Goal: Information Seeking & Learning: Learn about a topic

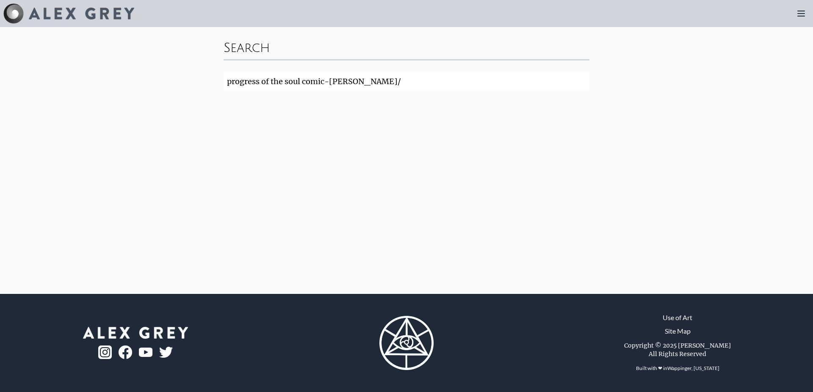
click at [55, 13] on img at bounding box center [81, 14] width 105 height 12
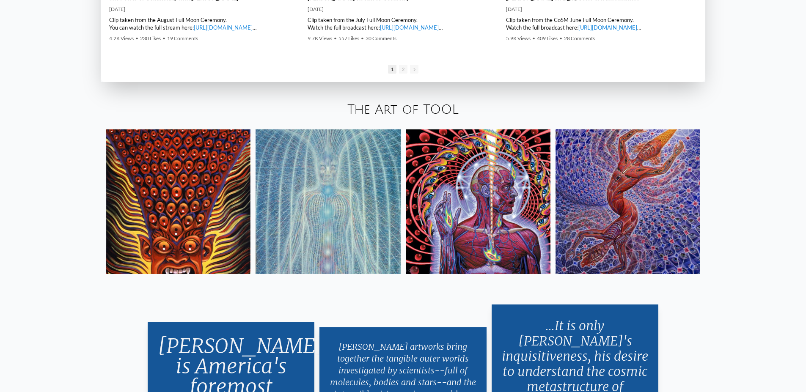
scroll to position [1693, 0]
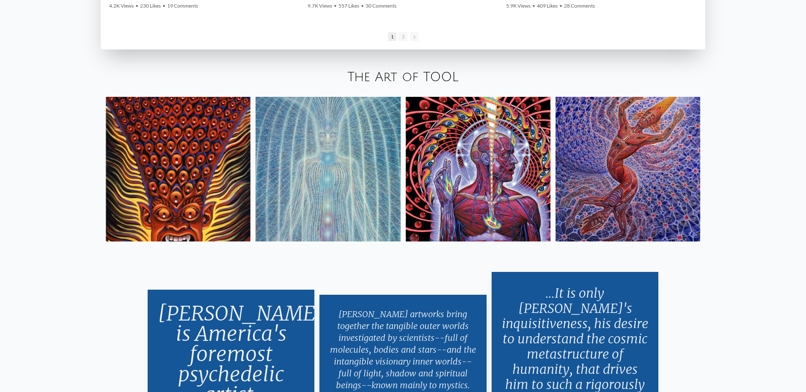
click at [648, 191] on img at bounding box center [628, 169] width 145 height 145
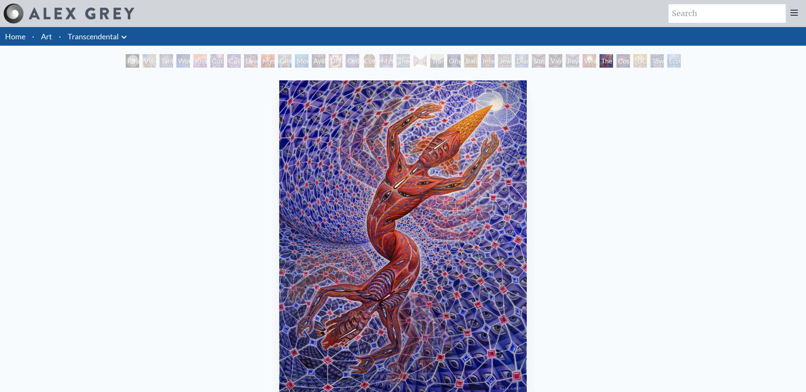
click at [498, 62] on div "Jewel Being" at bounding box center [505, 61] width 14 height 14
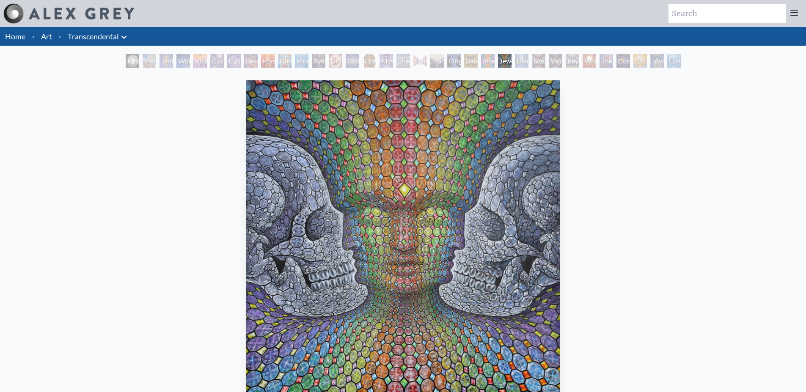
click at [523, 62] on div "Diamond Being" at bounding box center [522, 61] width 14 height 14
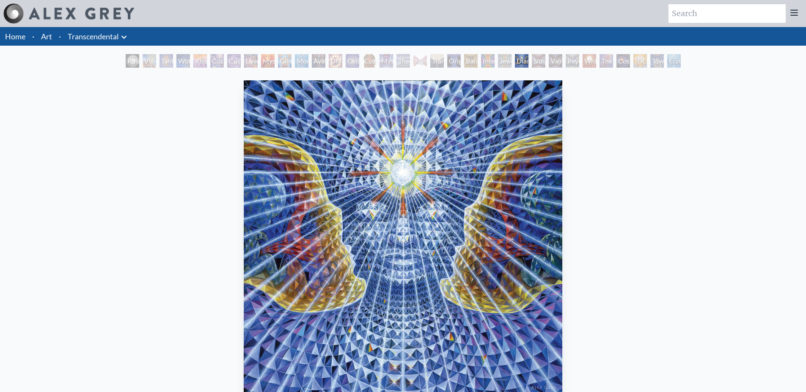
click at [551, 60] on div "Vajra Being" at bounding box center [556, 61] width 14 height 14
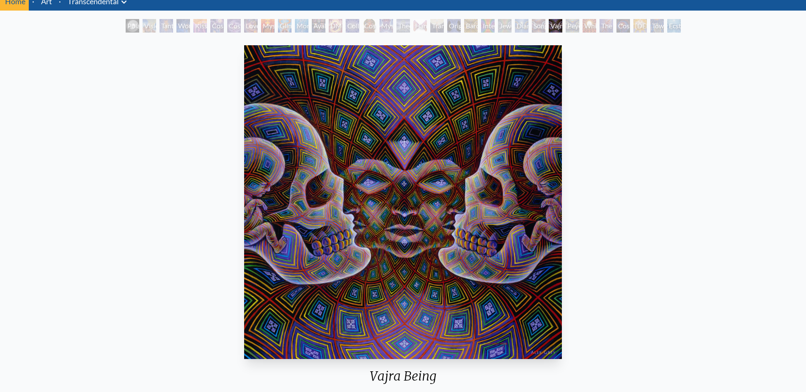
scroll to position [42, 0]
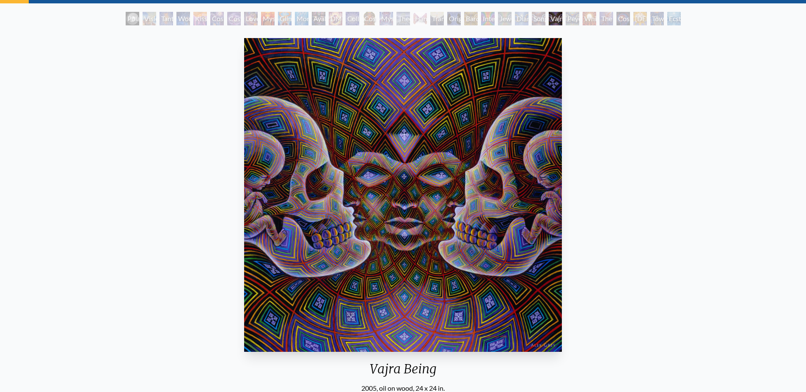
click at [579, 22] on div "Peyote Being" at bounding box center [573, 19] width 14 height 14
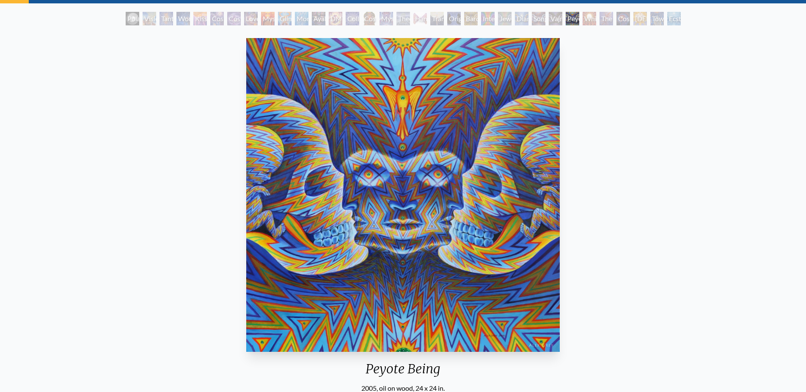
click at [555, 20] on div "Vajra Being" at bounding box center [556, 19] width 14 height 14
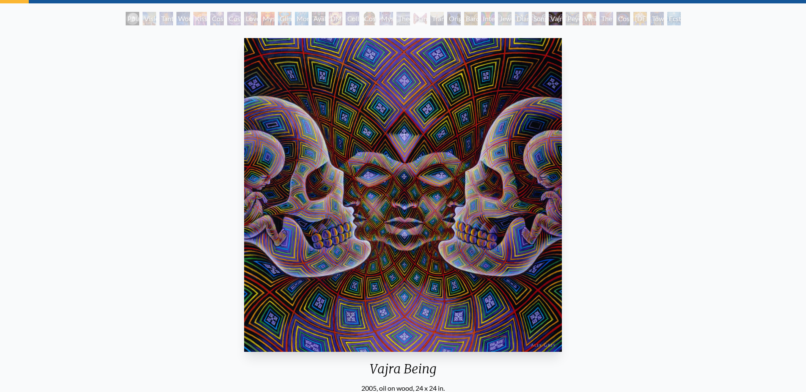
click at [602, 17] on div "The Great Turn" at bounding box center [607, 19] width 14 height 14
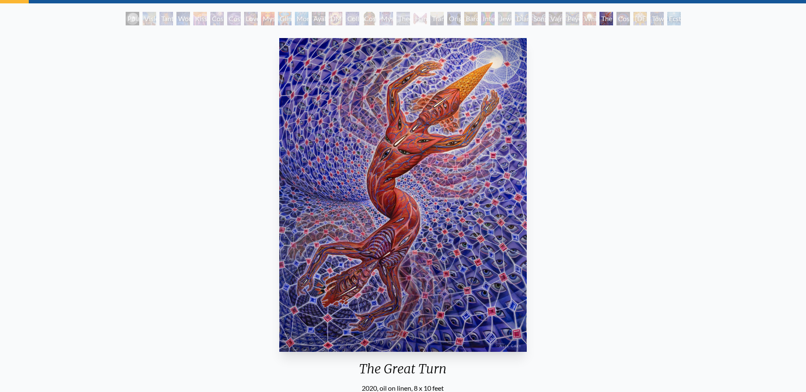
click at [636, 16] on div "[DEMOGRAPHIC_DATA]" at bounding box center [641, 19] width 14 height 14
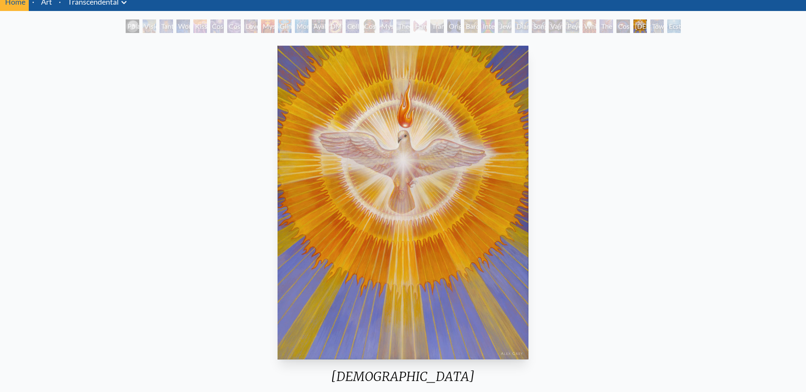
scroll to position [42, 0]
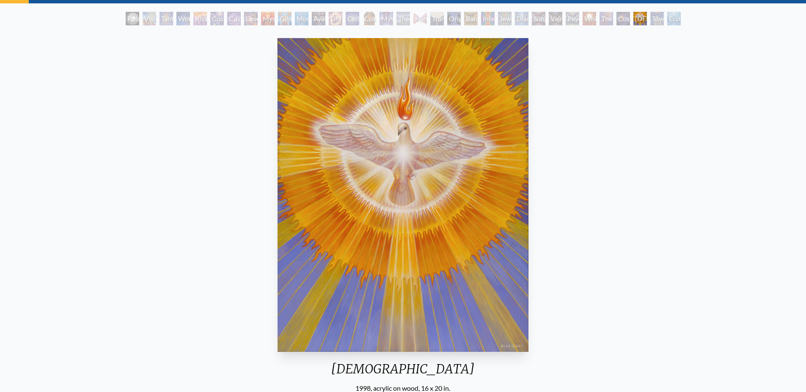
click at [651, 17] on div "Toward the One" at bounding box center [658, 19] width 14 height 14
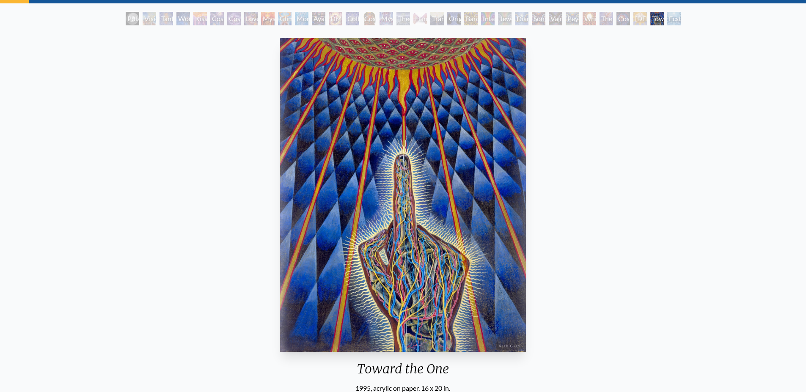
click at [673, 20] on div "Ecstasy" at bounding box center [675, 19] width 14 height 14
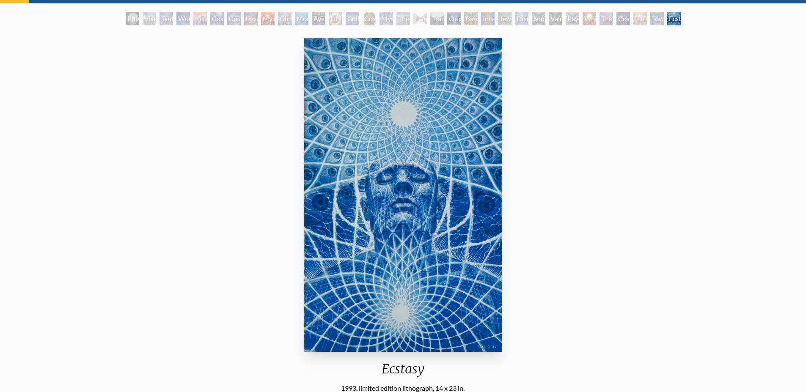
click at [235, 16] on div "Cosmic Artist" at bounding box center [234, 19] width 14 height 14
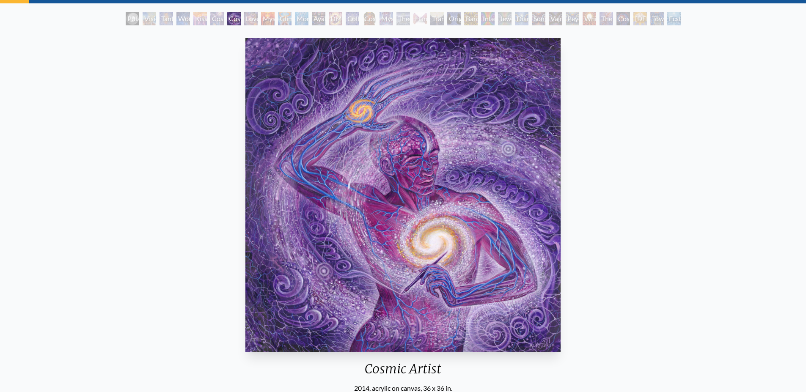
click at [256, 21] on div "Love is a Cosmic Force" at bounding box center [251, 19] width 14 height 14
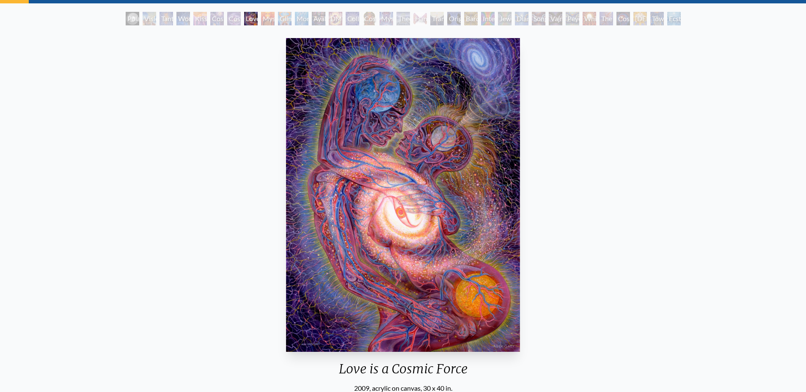
click at [273, 22] on div "Mysteriosa 2" at bounding box center [268, 19] width 14 height 14
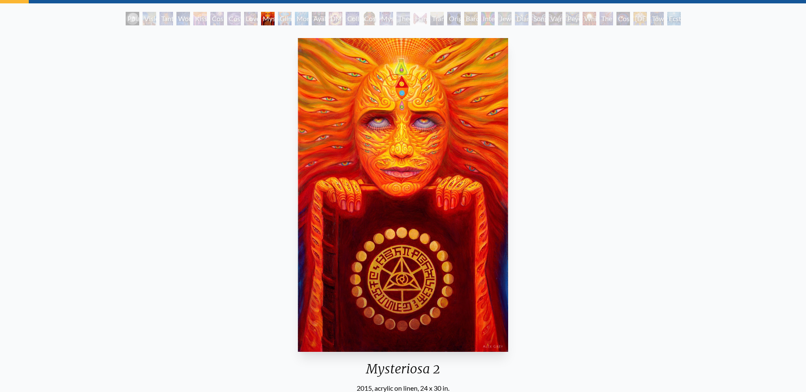
click at [278, 19] on div "Glimpsing the Empyrean" at bounding box center [285, 19] width 14 height 14
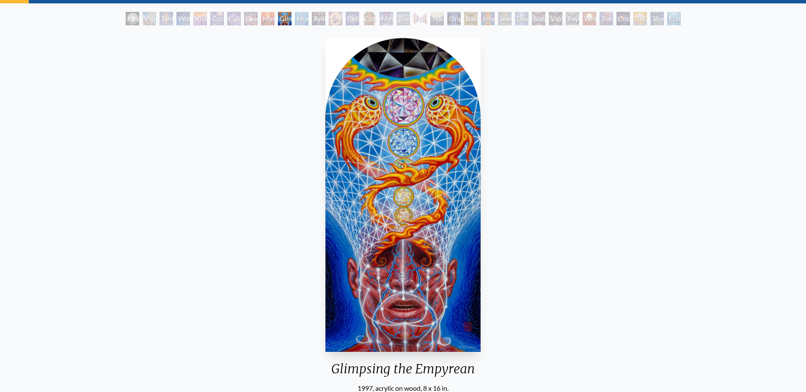
click at [299, 21] on div "Monochord" at bounding box center [302, 19] width 14 height 14
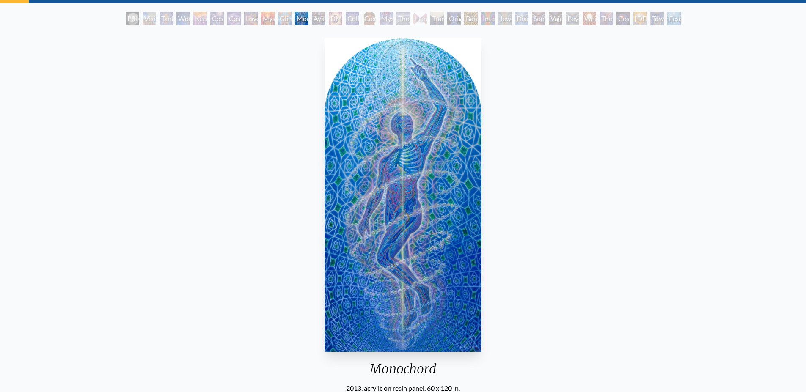
click at [318, 25] on div "Polar Unity Spiral Visionary Origin of Language Tantra Wonder Kiss of the [MEDI…" at bounding box center [403, 20] width 559 height 16
click at [312, 14] on div "Ayahuasca Visitation" at bounding box center [319, 19] width 14 height 14
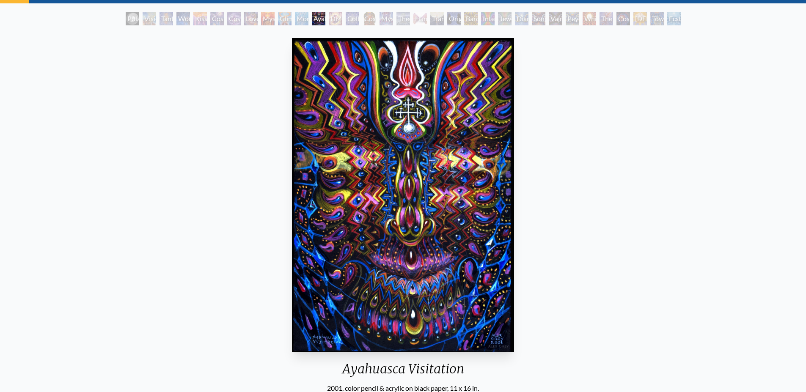
click at [339, 21] on div "DMT - The Spirit Molecule" at bounding box center [336, 19] width 14 height 14
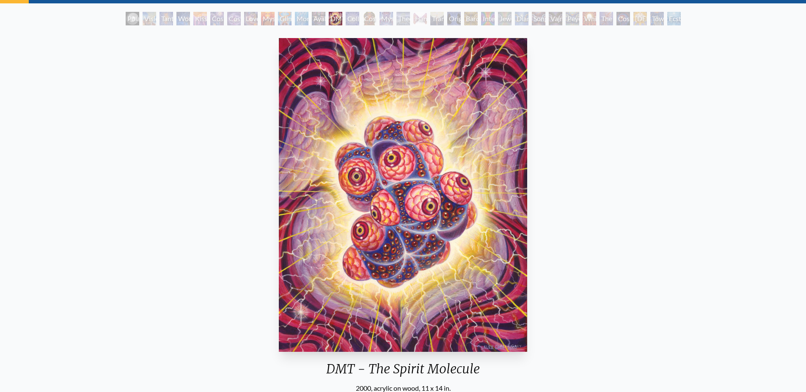
click at [349, 19] on div "Collective Vision" at bounding box center [353, 19] width 14 height 14
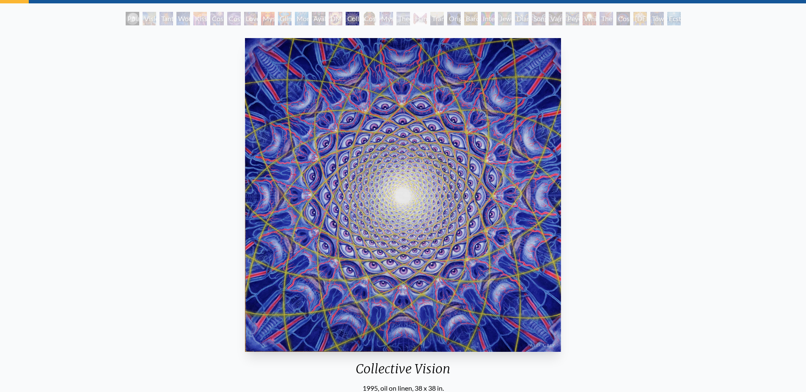
click at [363, 21] on div "Cosmic [DEMOGRAPHIC_DATA]" at bounding box center [370, 19] width 14 height 14
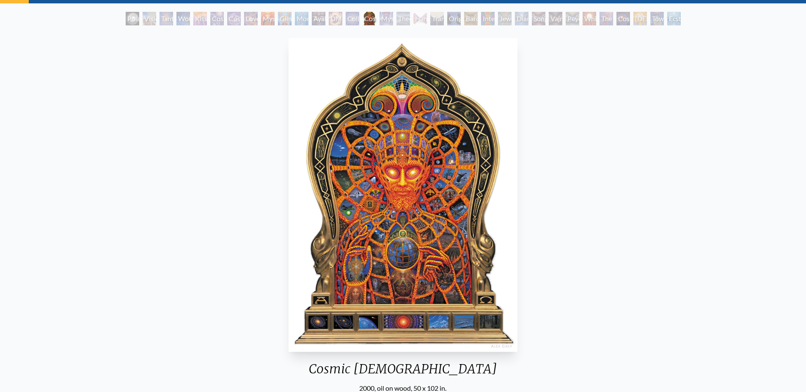
click at [383, 18] on div "Mystic Eye" at bounding box center [387, 19] width 14 height 14
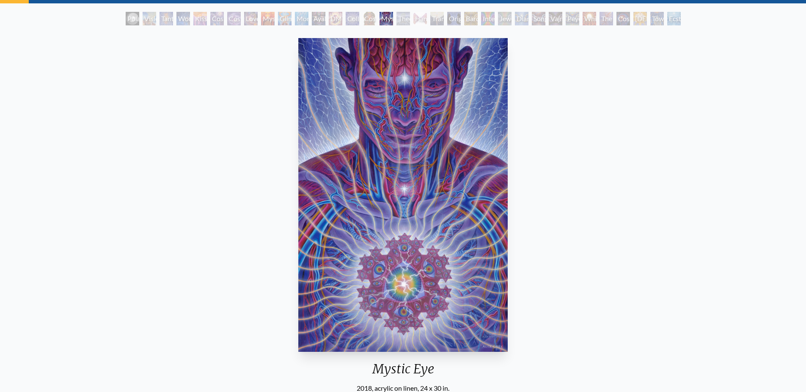
click at [410, 17] on div "Theologue" at bounding box center [404, 19] width 14 height 14
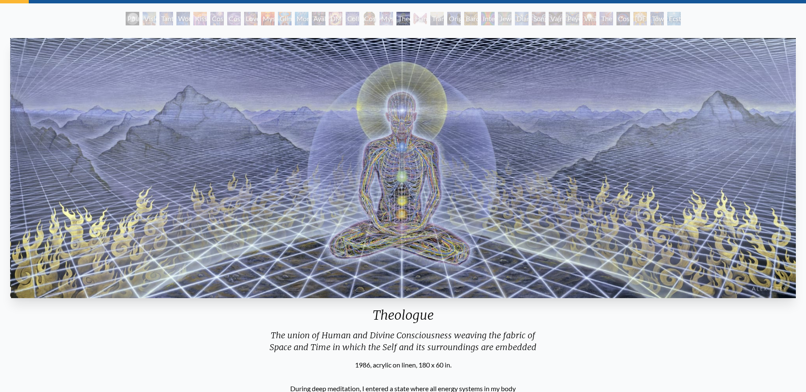
drag, startPoint x: 502, startPoint y: 182, endPoint x: 444, endPoint y: 198, distance: 60.6
